Goal: Check status: Check status

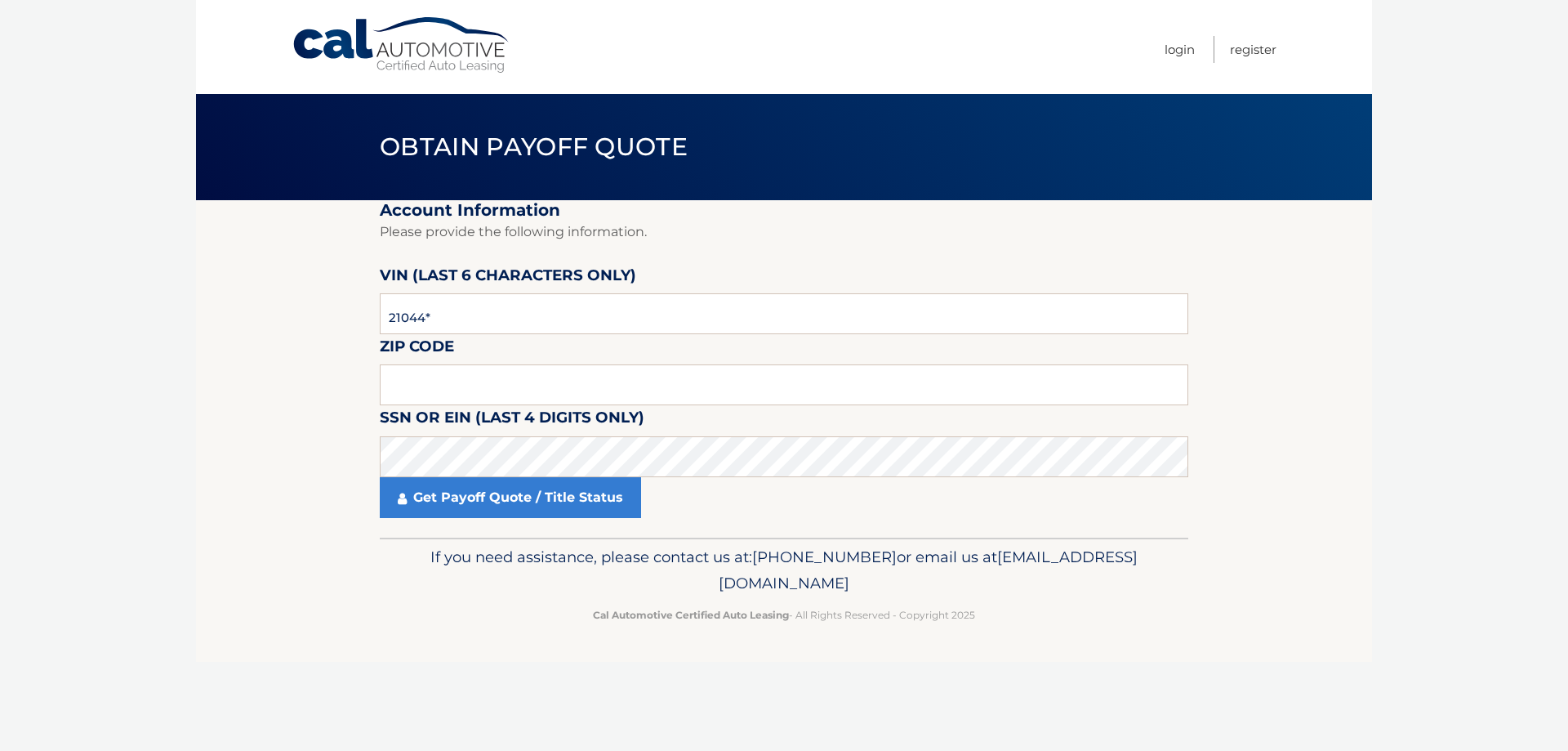
type input "210446"
type input "16508"
click at [566, 504] on link "Get Payoff Quote / Title Status" at bounding box center [510, 496] width 261 height 40
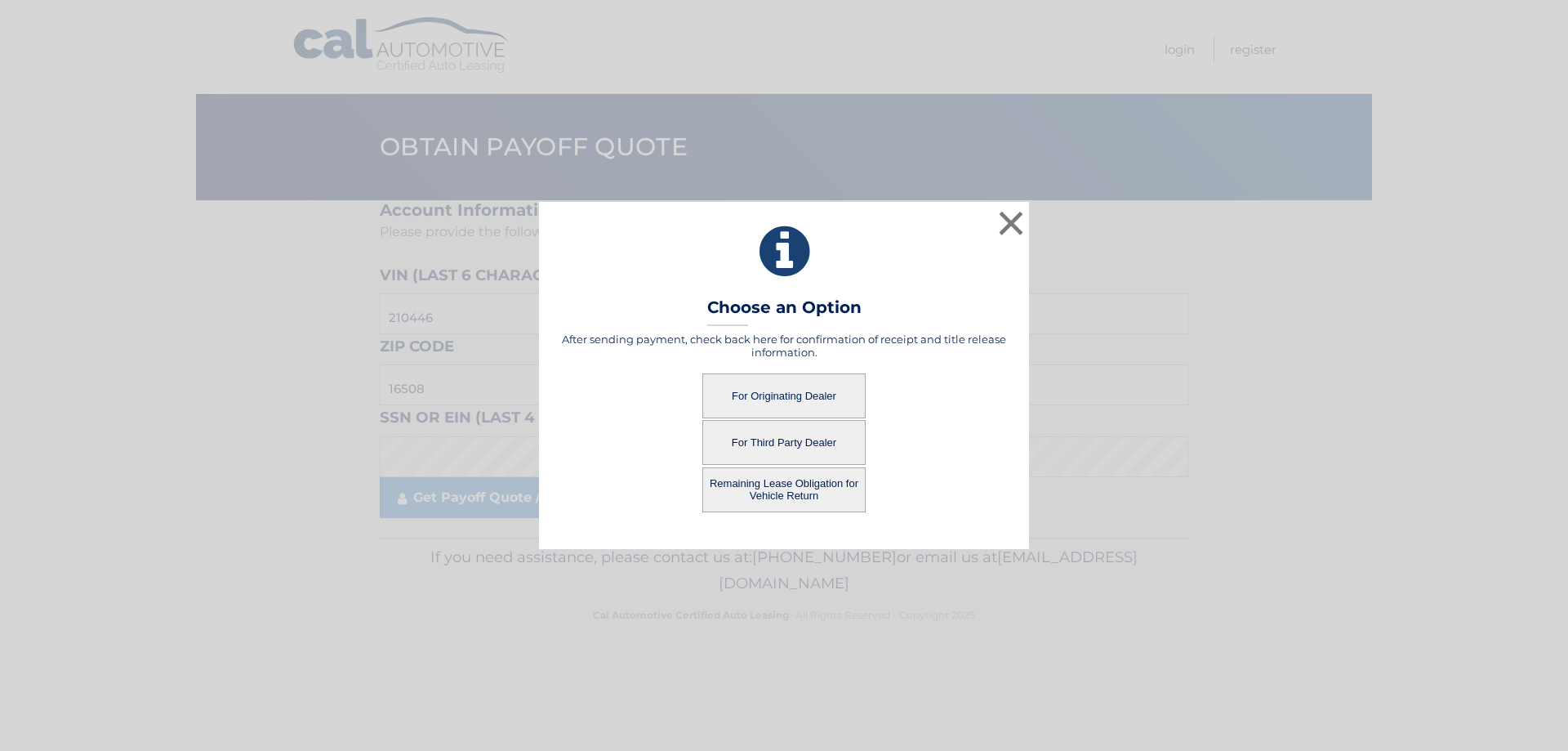
click at [729, 399] on button "For Originating Dealer" at bounding box center [784, 396] width 164 height 45
click at [718, 380] on button "For Originating Dealer" at bounding box center [784, 396] width 164 height 45
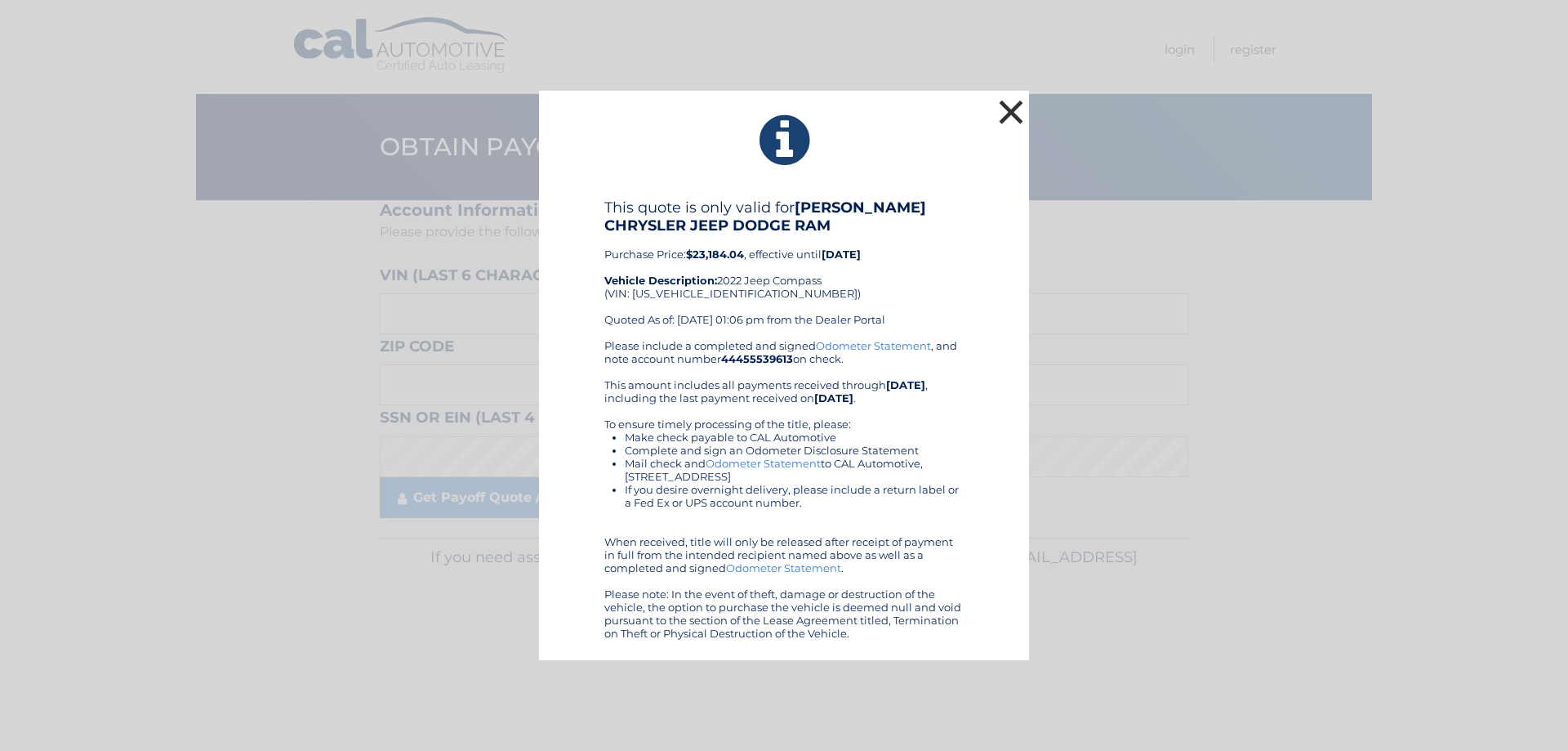
click at [1015, 110] on button "×" at bounding box center [1010, 112] width 33 height 33
